Goal: Communication & Community: Ask a question

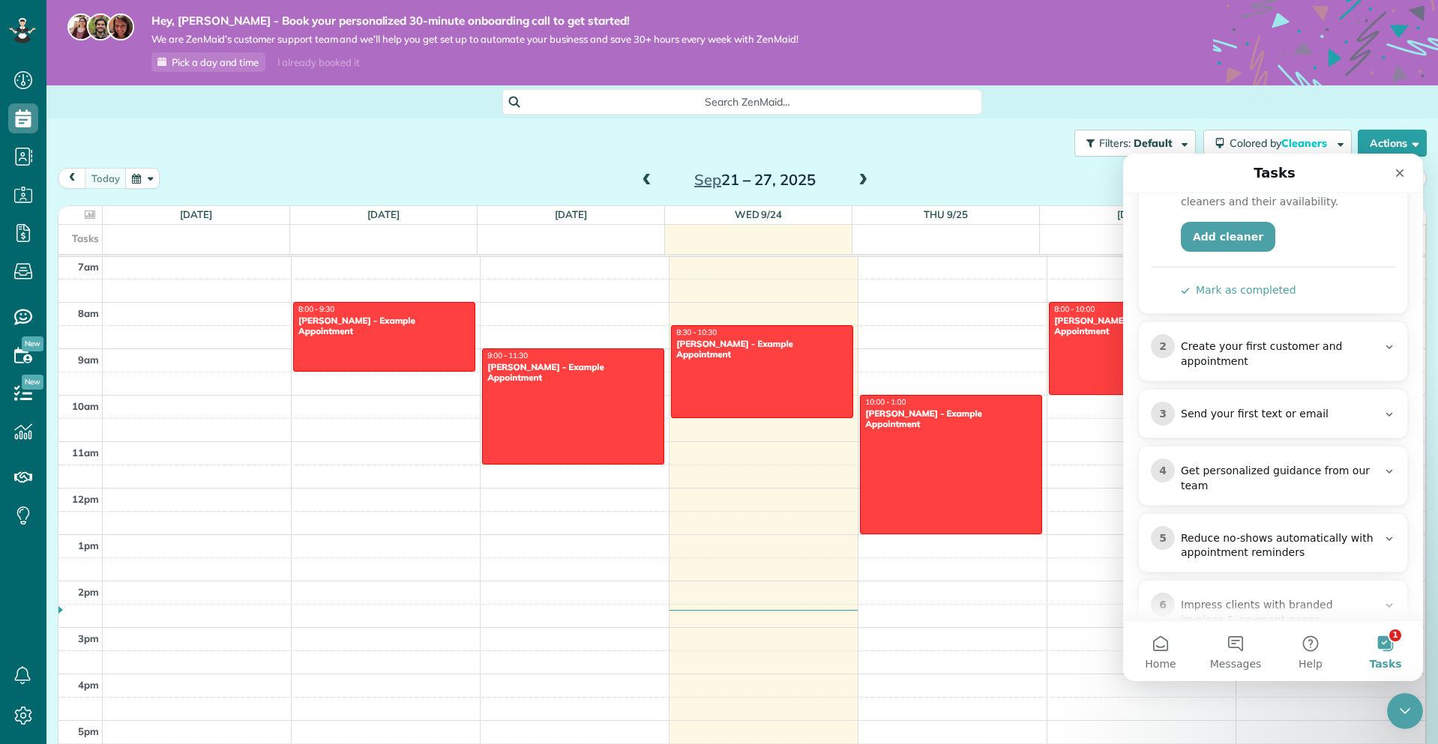
scroll to position [537, 0]
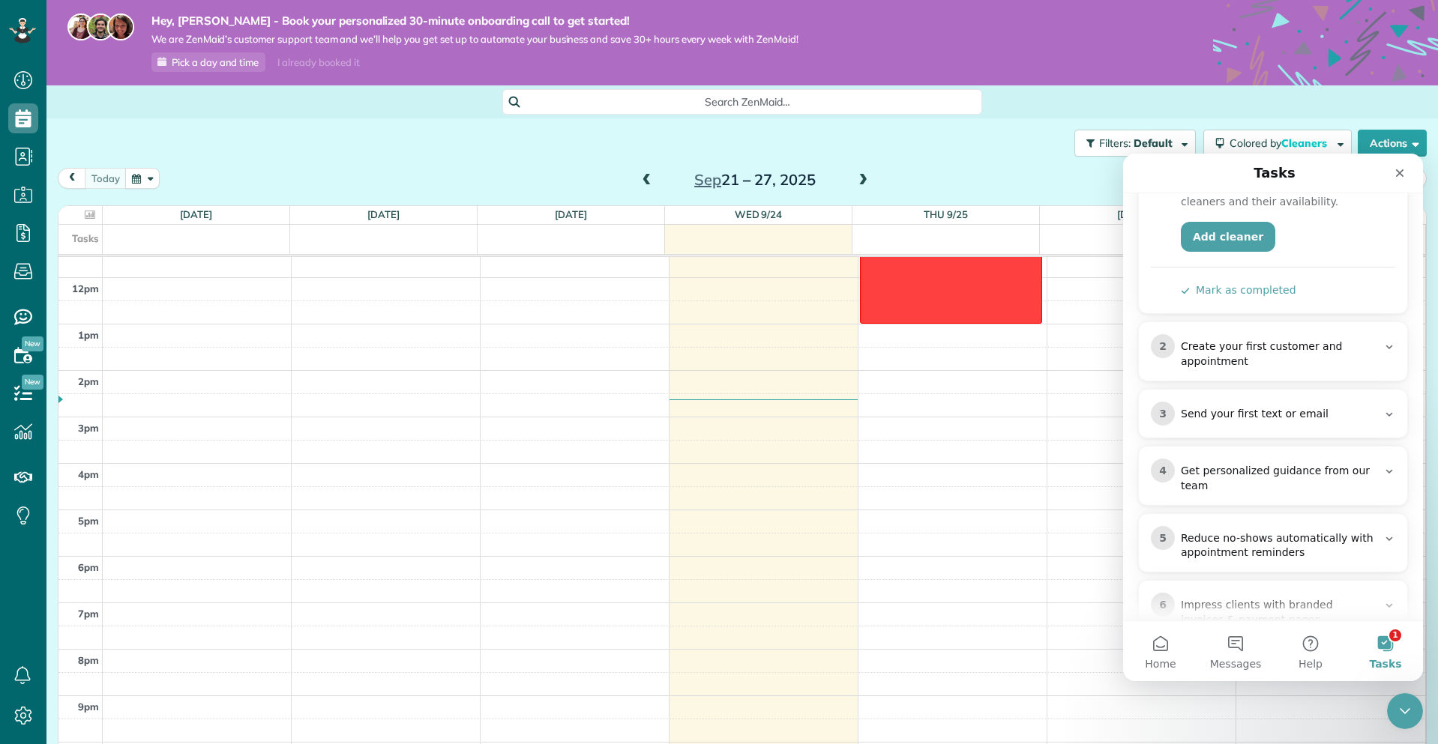
click at [907, 160] on div "Filters: Default Colored by Cleaners Color by Cleaner Color by Team Color by St…" at bounding box center [741, 142] width 1391 height 49
click at [226, 61] on span "Pick a day and time" at bounding box center [215, 62] width 87 height 12
click at [1004, 141] on div "Filters: Default Colored by Cleaners Color by Cleaner Color by Team Color by St…" at bounding box center [741, 142] width 1391 height 49
click at [22, 717] on icon at bounding box center [23, 716] width 30 height 30
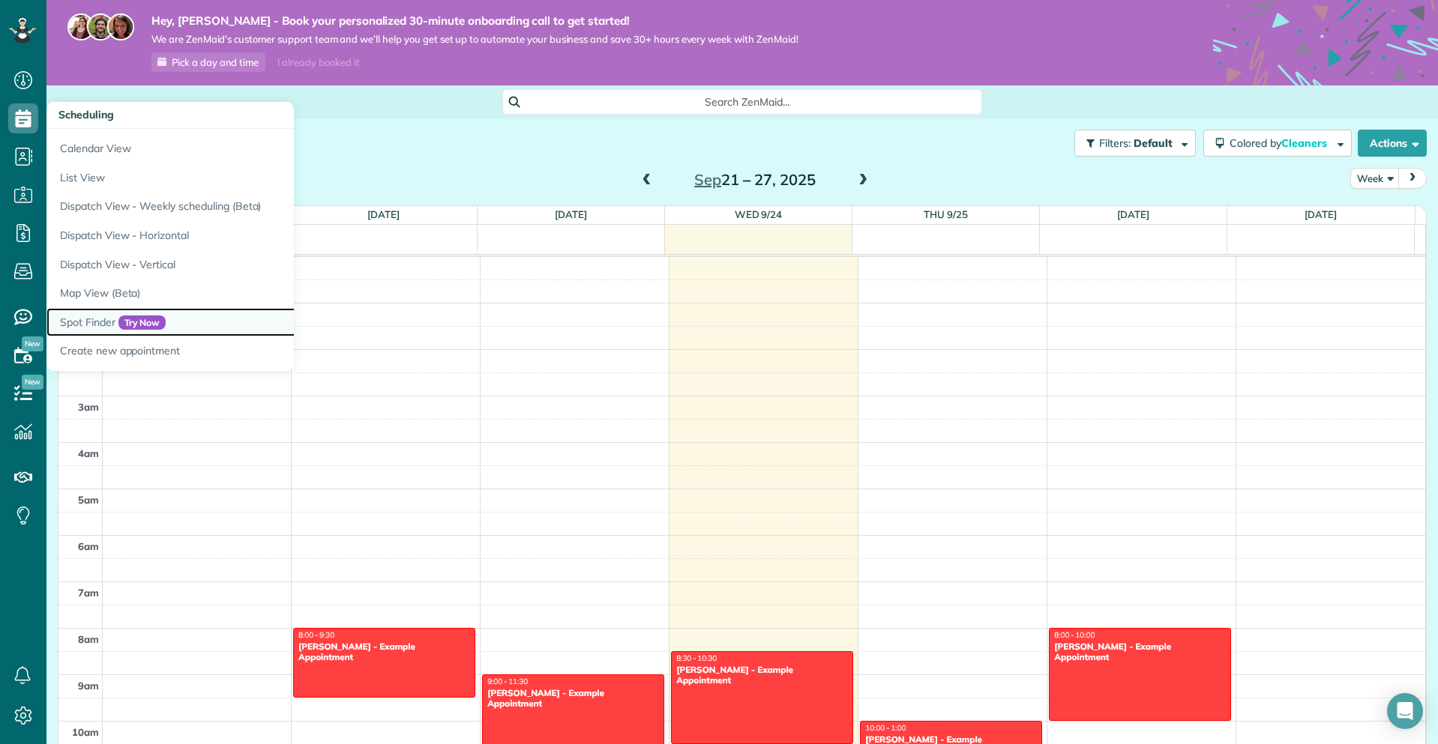
click at [73, 324] on link "Spot Finder Try Now" at bounding box center [233, 322] width 375 height 29
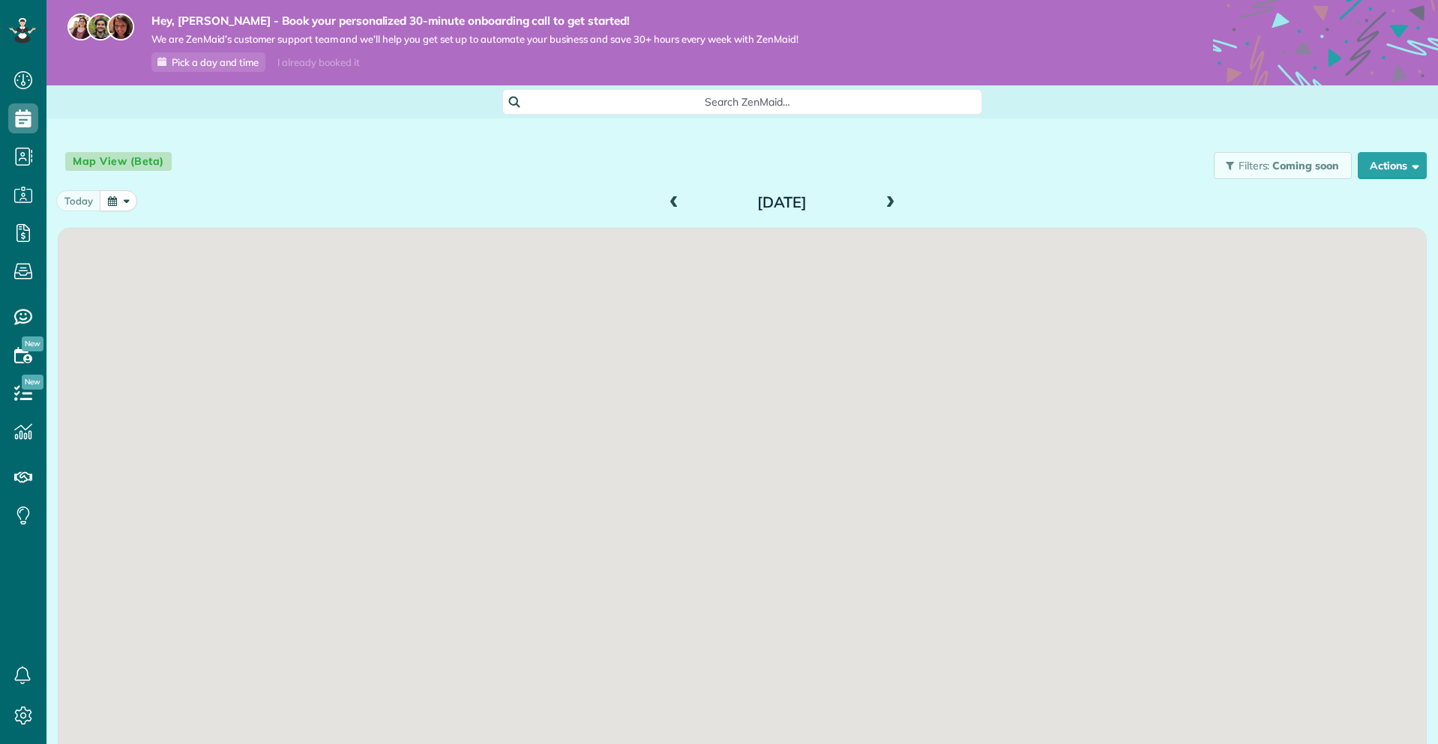
scroll to position [7, 7]
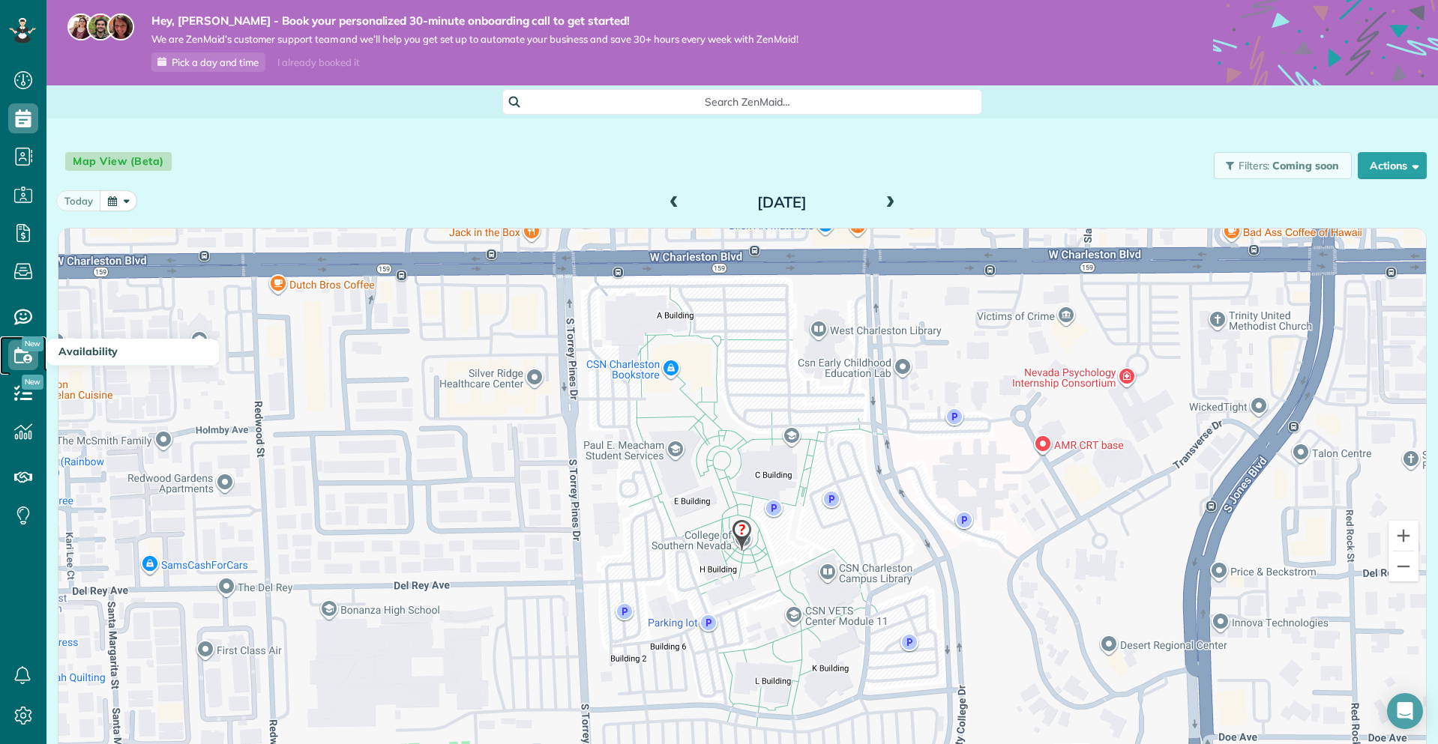
click at [25, 352] on use at bounding box center [23, 355] width 18 height 16
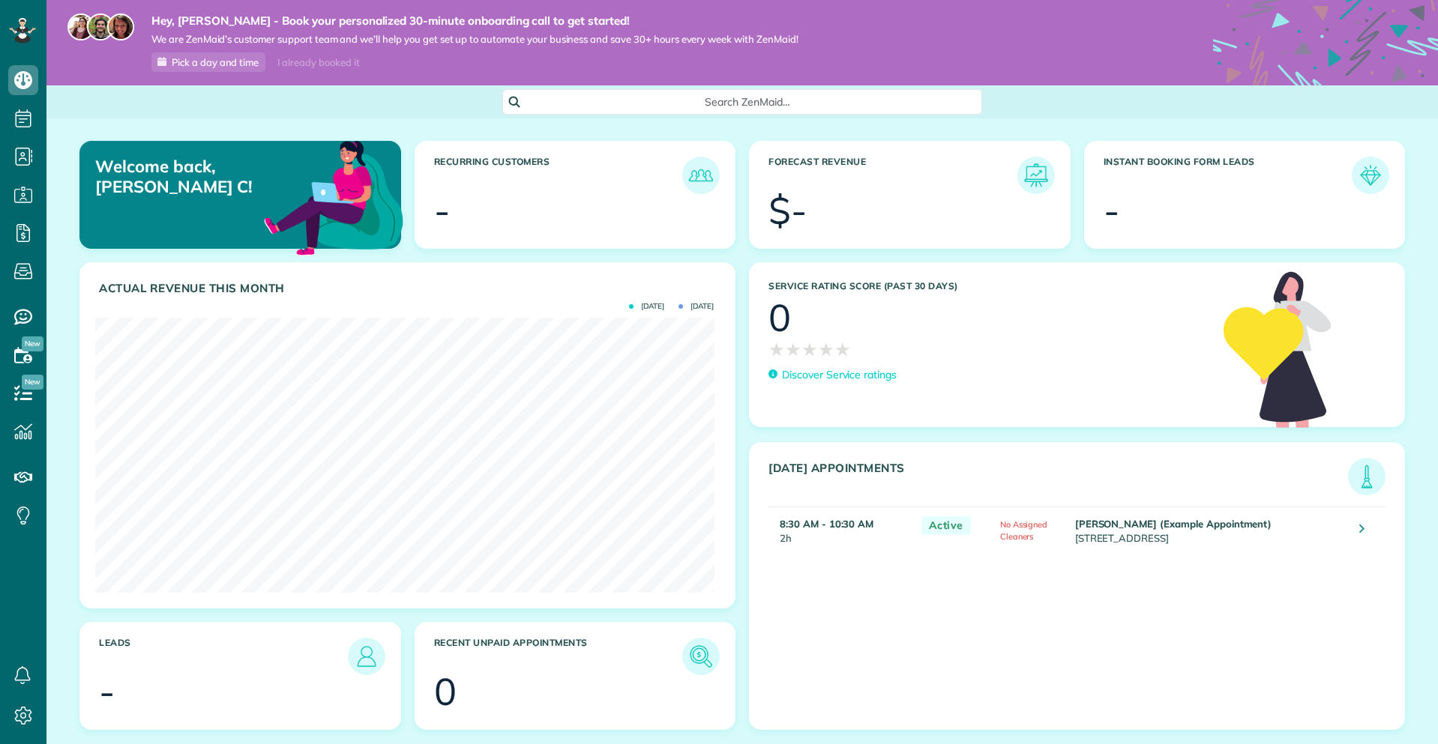
scroll to position [7, 7]
click at [1401, 716] on icon "Open Intercom Messenger" at bounding box center [1404, 711] width 19 height 19
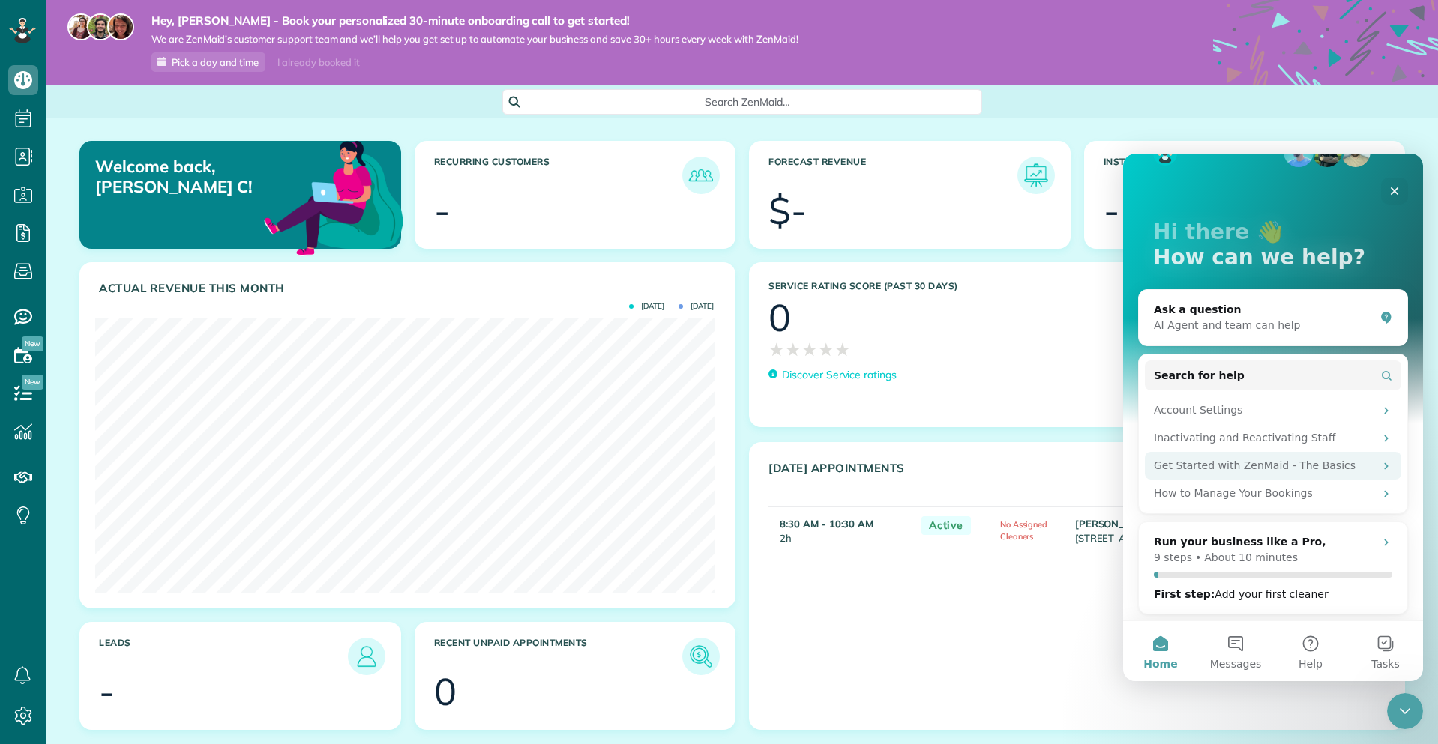
scroll to position [42, 0]
click at [1238, 318] on div "AI Agent and team can help" at bounding box center [1264, 324] width 220 height 16
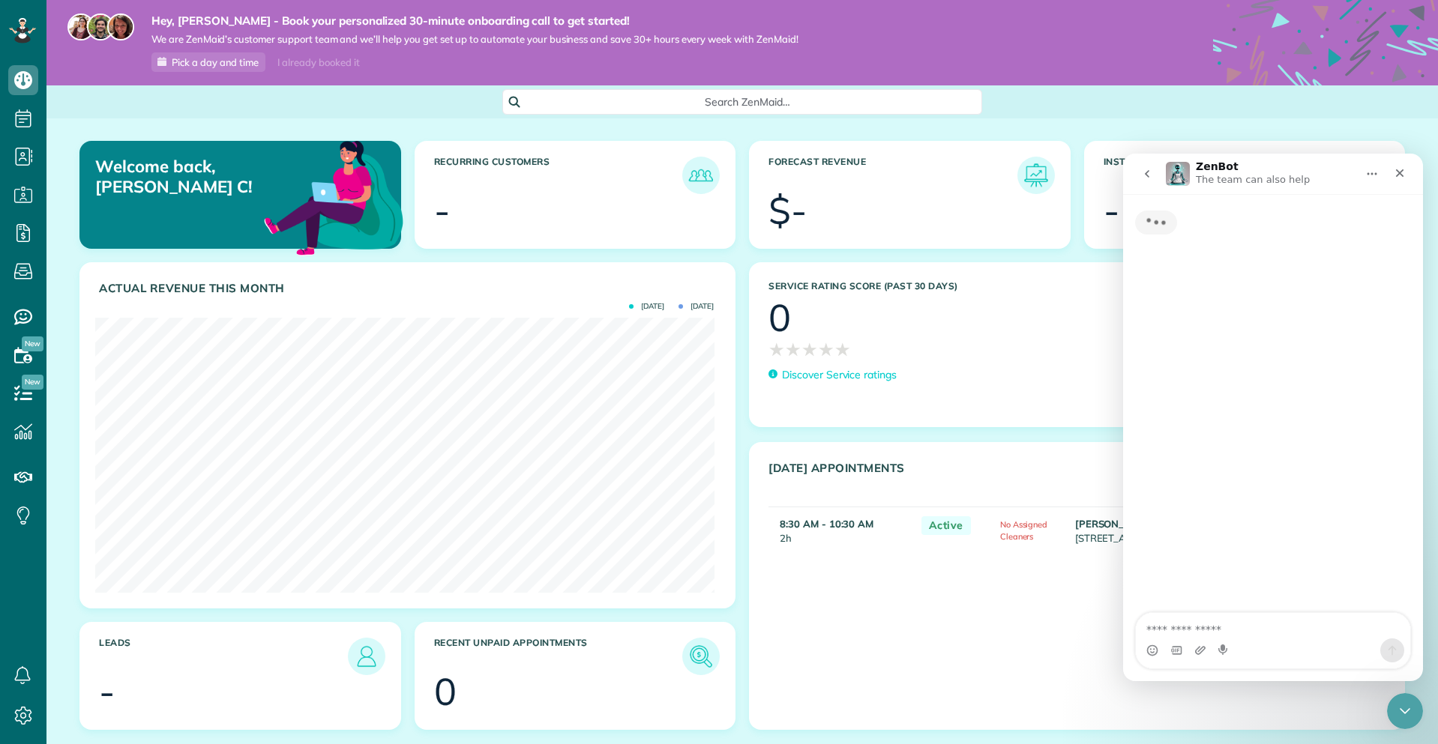
scroll to position [0, 0]
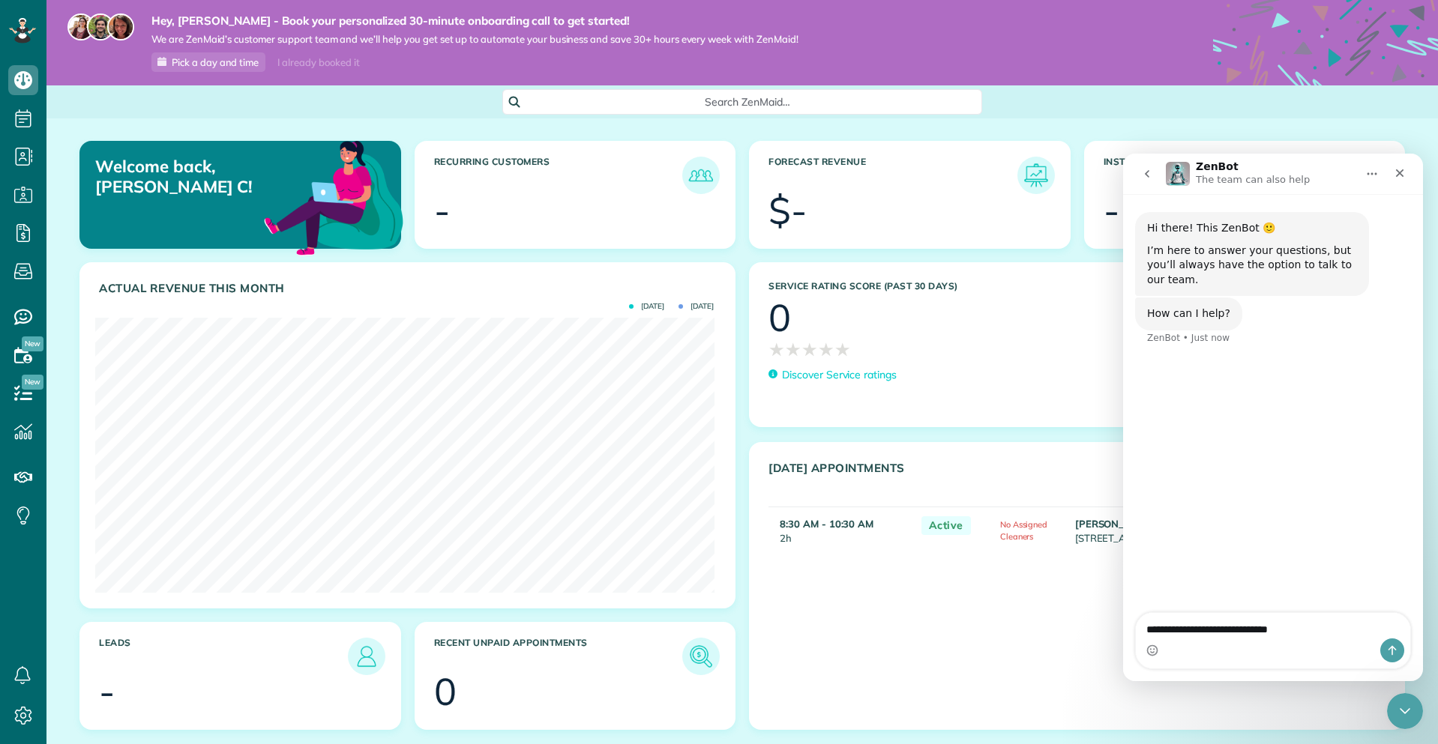
type textarea "**********"
click at [359, 100] on div "Search ZenMaid…" at bounding box center [741, 101] width 1391 height 25
click at [1391, 654] on icon "Send a message…" at bounding box center [1392, 651] width 12 height 12
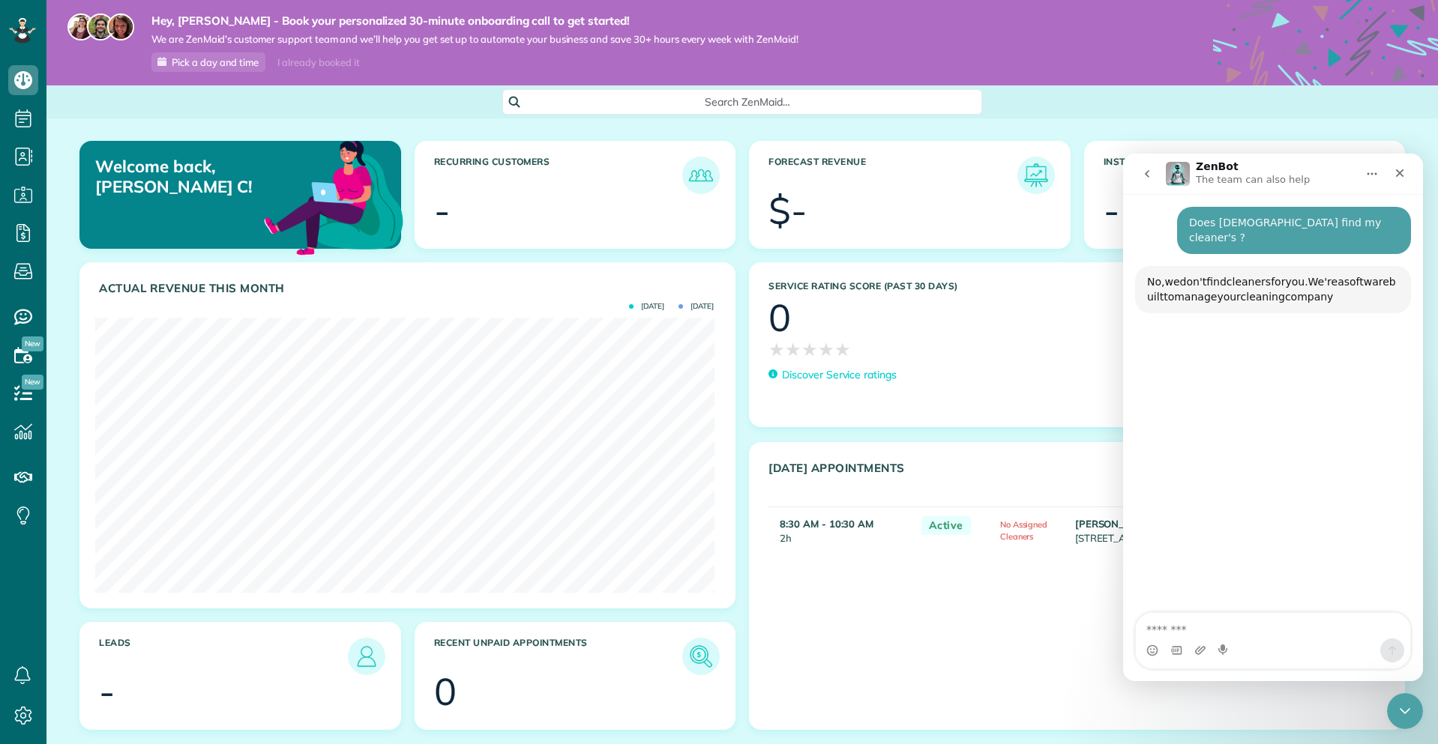
scroll to position [137, 0]
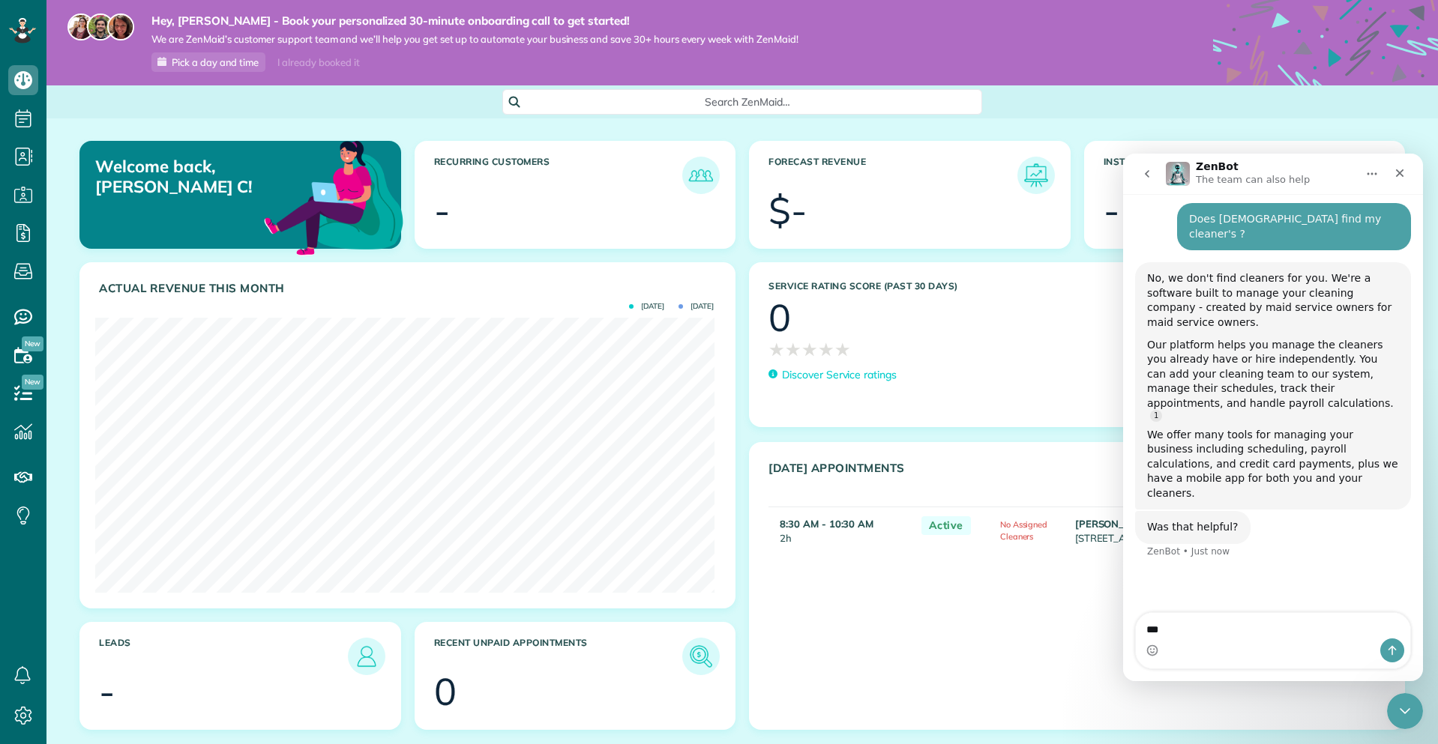
type textarea "***"
click at [1391, 649] on icon "Send a message…" at bounding box center [1392, 651] width 12 height 12
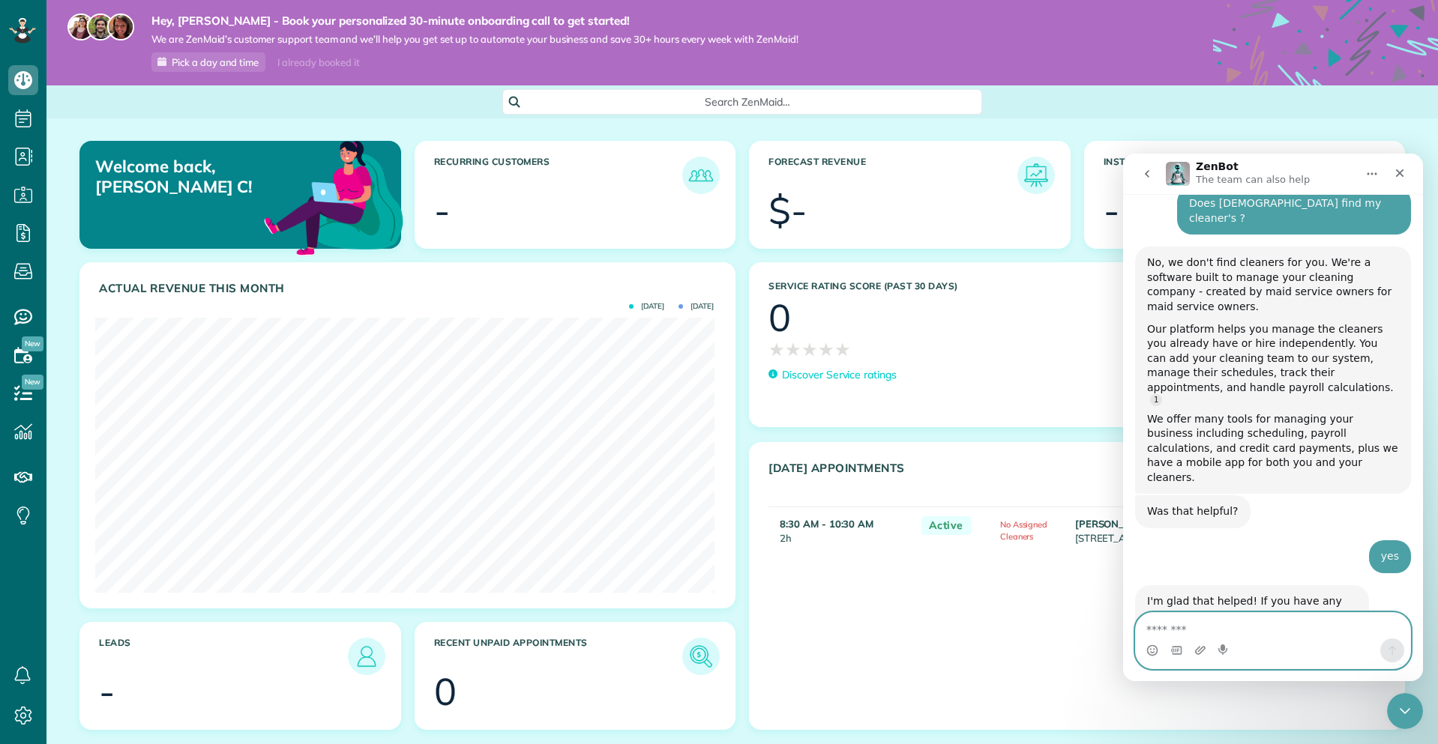
scroll to position [169, 0]
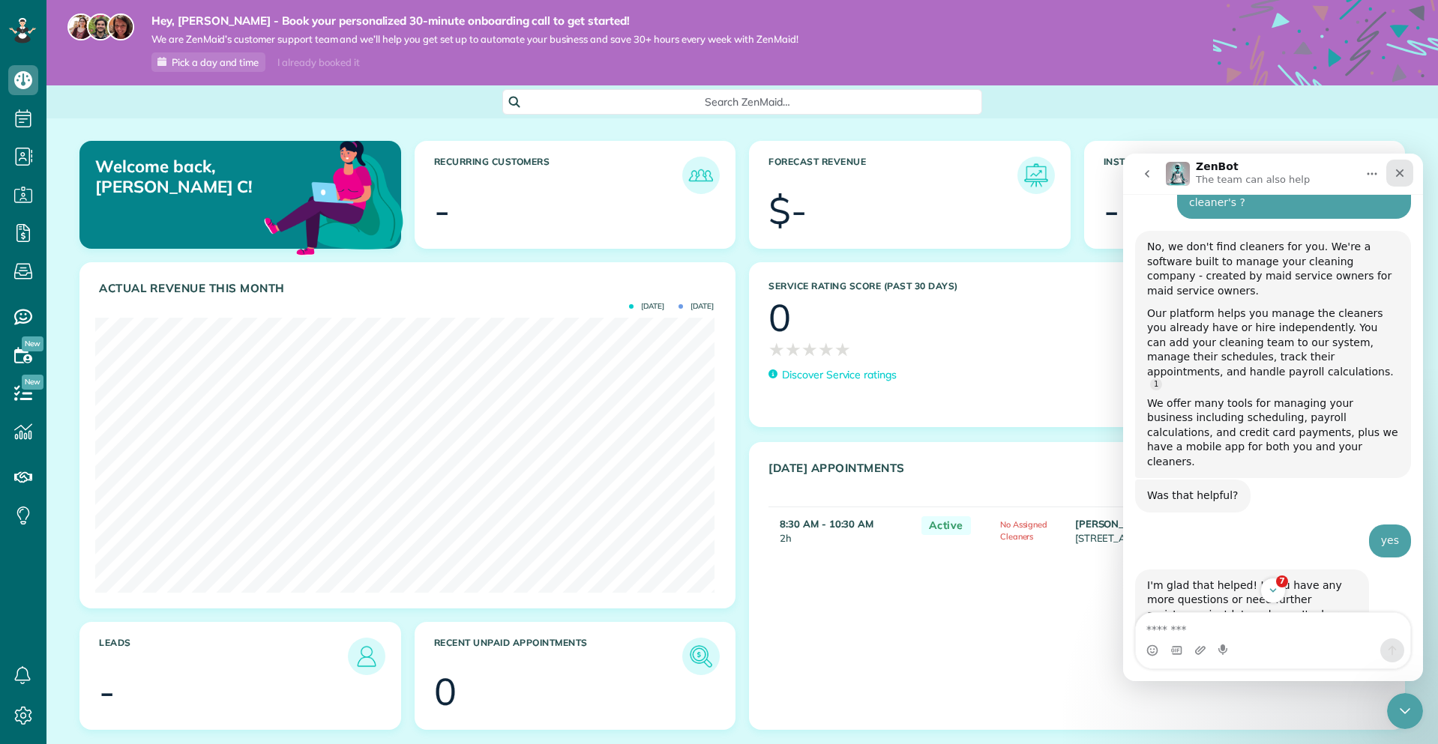
click at [1399, 170] on icon "Close" at bounding box center [1400, 173] width 12 height 12
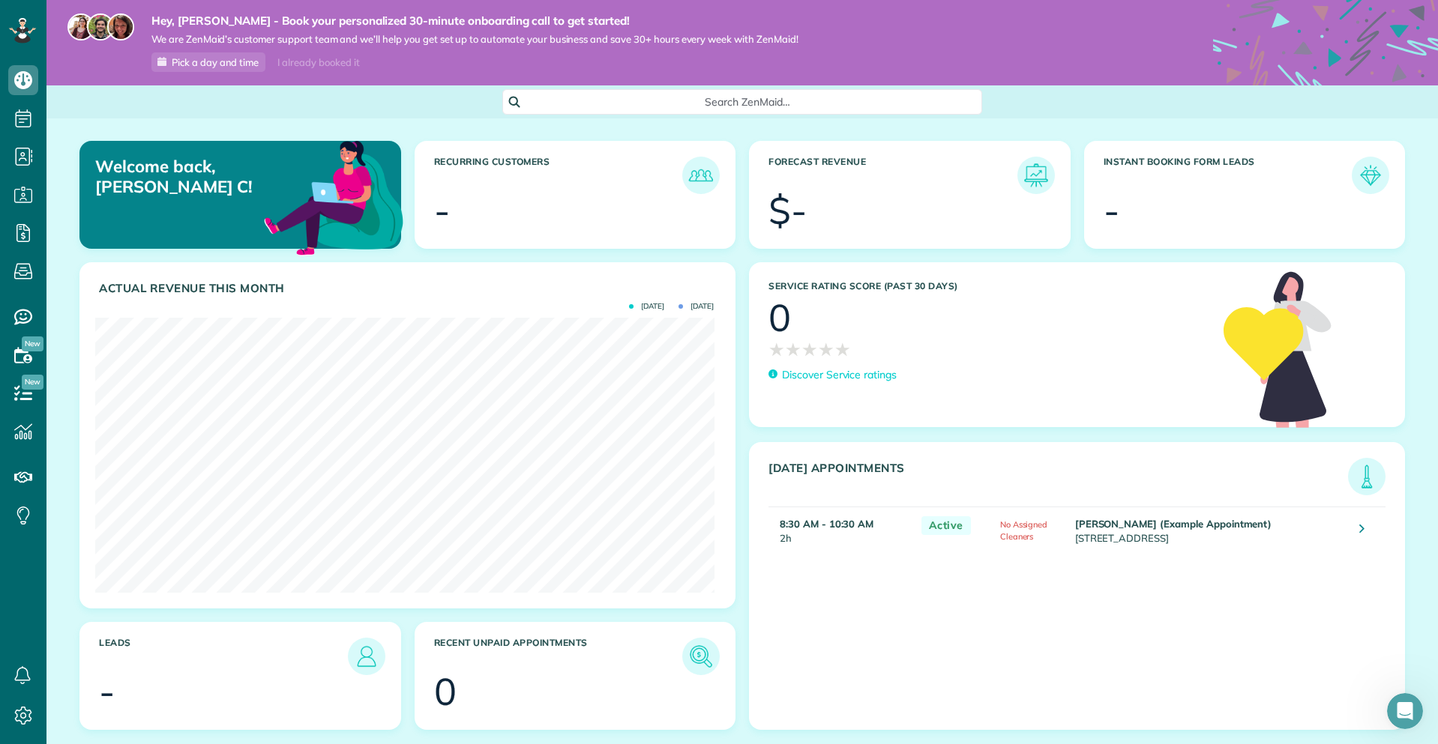
scroll to position [262, 0]
click at [211, 65] on span "Pick a day and time" at bounding box center [215, 62] width 87 height 12
click at [26, 723] on icon at bounding box center [23, 716] width 30 height 30
